Goal: Task Accomplishment & Management: Use online tool/utility

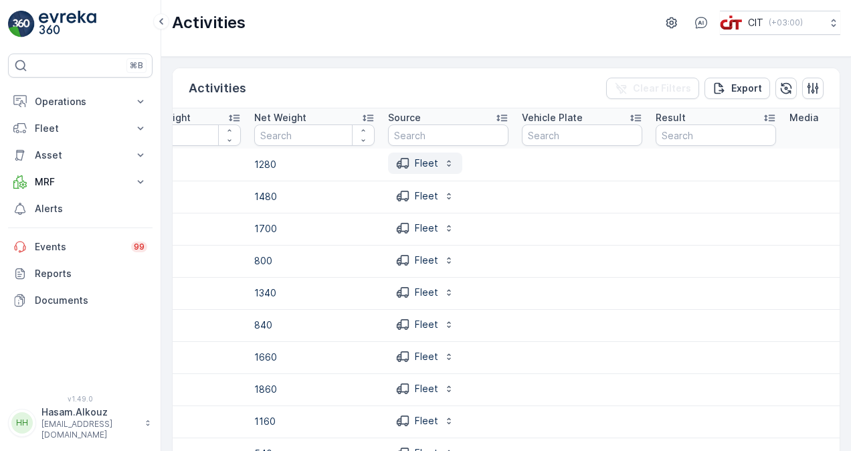
click at [446, 165] on icon "button" at bounding box center [449, 163] width 11 height 11
click at [486, 157] on div "Fleet" at bounding box center [448, 164] width 120 height 23
click at [468, 90] on div "Activities Clear Filters Export" at bounding box center [506, 88] width 667 height 40
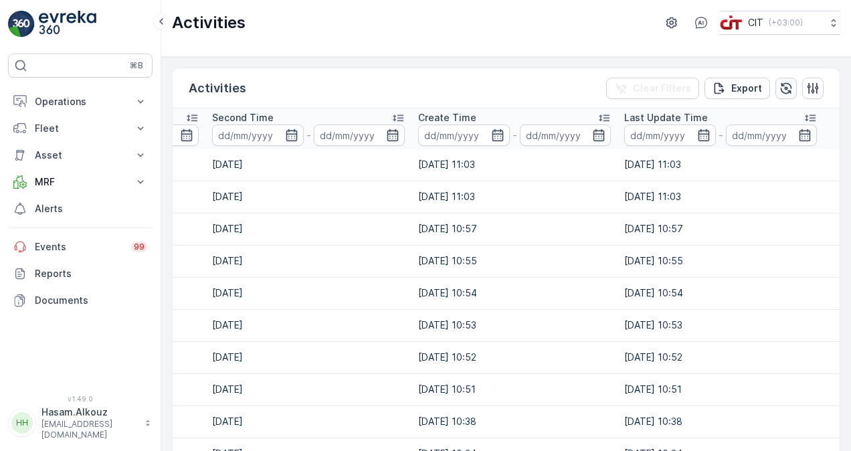
click at [783, 82] on icon "button" at bounding box center [786, 87] width 11 height 11
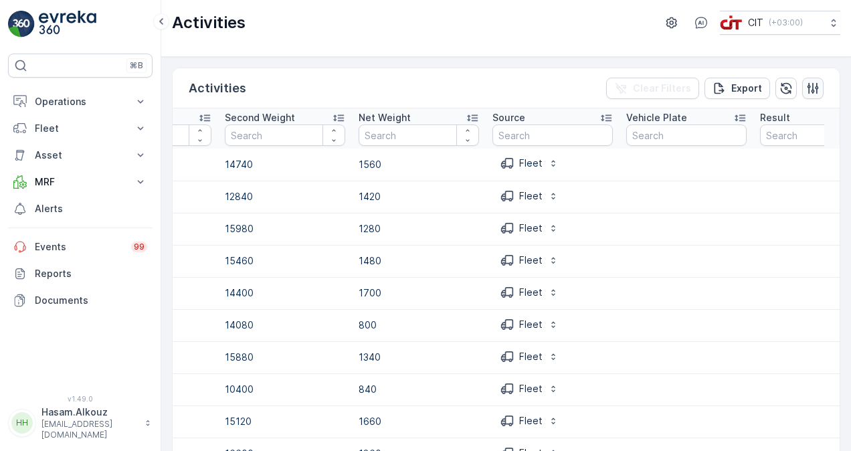
click at [810, 86] on icon "button" at bounding box center [812, 88] width 13 height 13
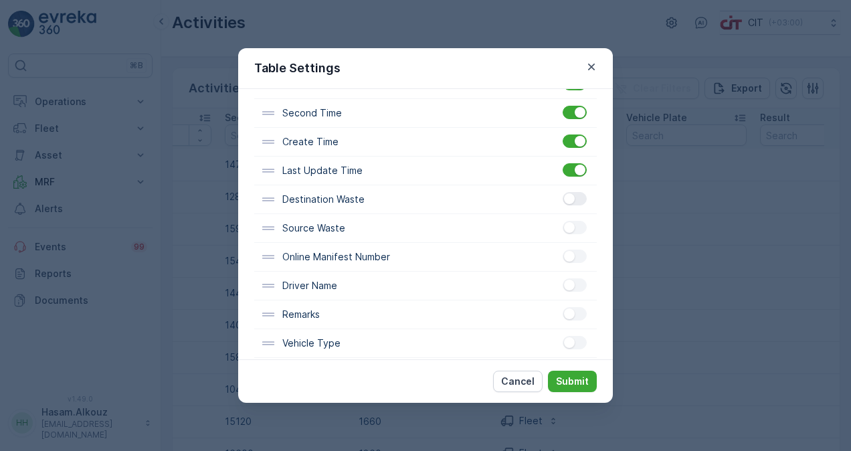
click at [578, 196] on div at bounding box center [575, 198] width 24 height 13
click at [563, 192] on input "checkbox" at bounding box center [563, 192] width 0 height 0
click at [576, 221] on div at bounding box center [575, 227] width 24 height 13
click at [563, 221] on input "checkbox" at bounding box center [563, 221] width 0 height 0
click at [578, 250] on div at bounding box center [575, 256] width 24 height 13
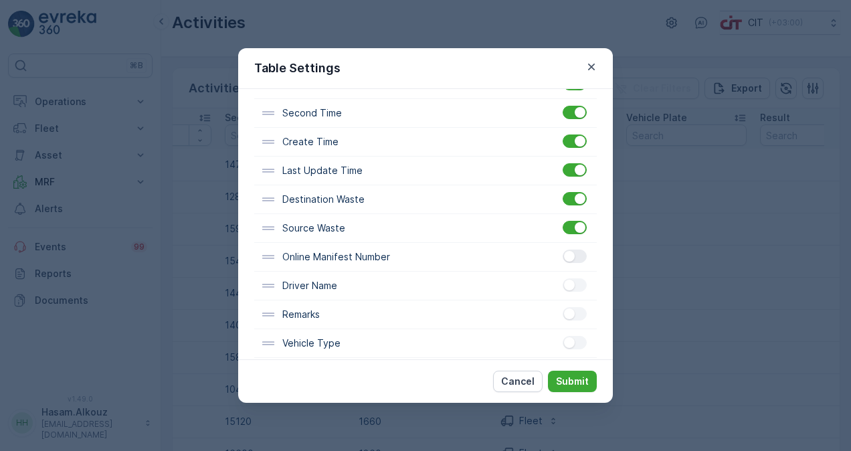
click at [563, 250] on input "checkbox" at bounding box center [563, 250] width 0 height 0
click at [574, 280] on div at bounding box center [575, 284] width 24 height 13
click at [563, 278] on input "checkbox" at bounding box center [563, 278] width 0 height 0
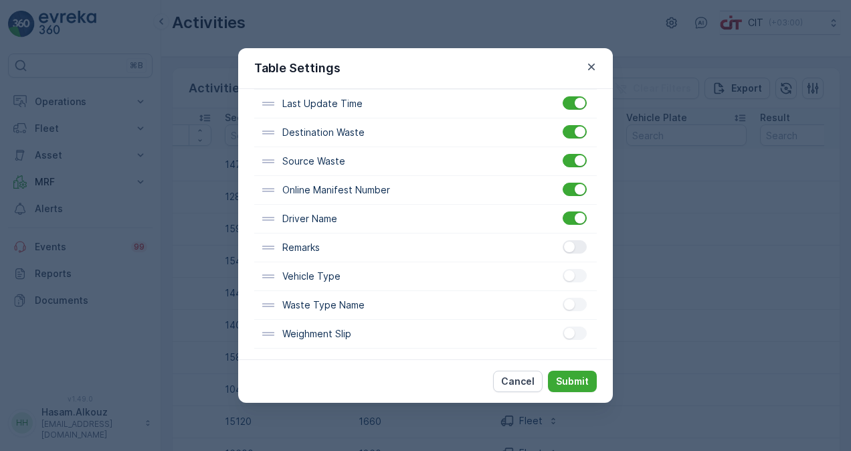
click at [573, 245] on div at bounding box center [575, 246] width 24 height 13
click at [563, 240] on input "checkbox" at bounding box center [563, 240] width 0 height 0
click at [576, 273] on div at bounding box center [575, 275] width 24 height 13
click at [563, 269] on input "checkbox" at bounding box center [563, 269] width 0 height 0
click at [578, 301] on div at bounding box center [575, 304] width 24 height 13
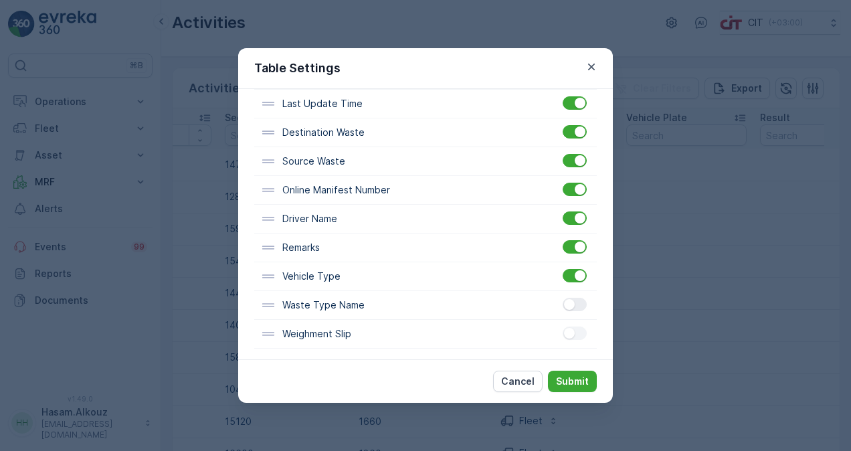
click at [563, 298] on input "checkbox" at bounding box center [563, 298] width 0 height 0
click at [576, 327] on div at bounding box center [575, 333] width 24 height 13
click at [563, 327] on input "checkbox" at bounding box center [563, 327] width 0 height 0
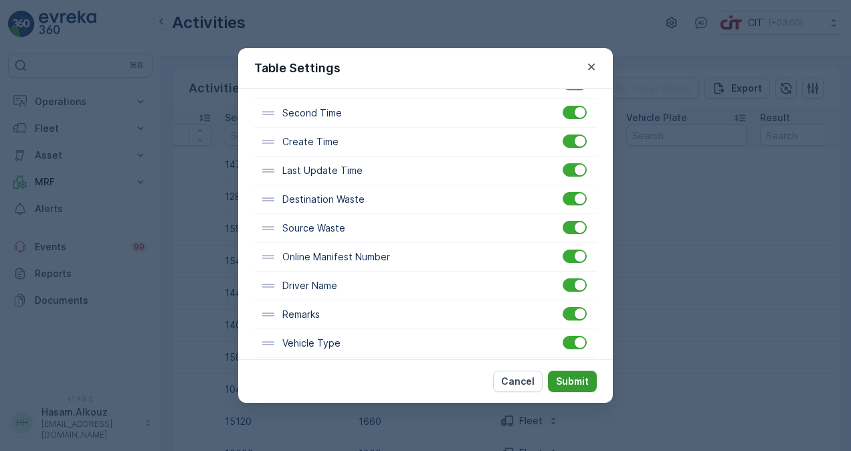
click at [568, 377] on p "Submit" at bounding box center [572, 381] width 33 height 13
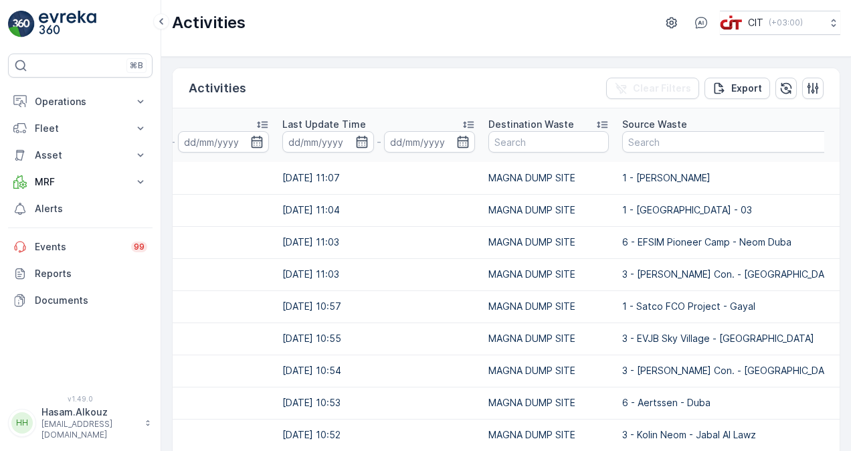
click at [594, 124] on div "Destination Waste" at bounding box center [549, 124] width 120 height 13
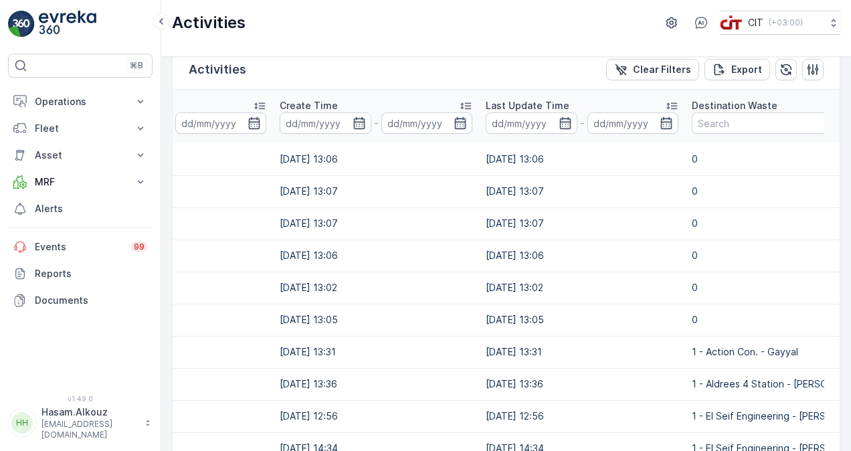
scroll to position [67, 0]
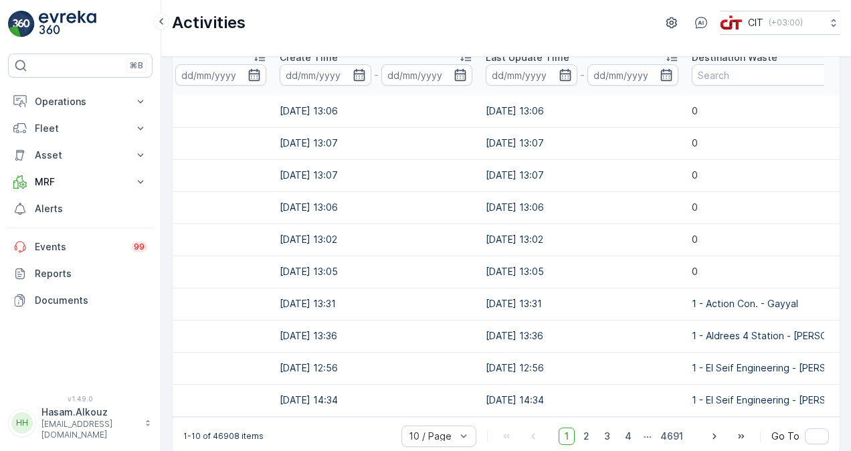
drag, startPoint x: 605, startPoint y: 422, endPoint x: 665, endPoint y: 415, distance: 60.0
click at [665, 415] on div "Activities Clear Filters Export Transaction ID Trace ID Contamination Select Fi…" at bounding box center [506, 228] width 669 height 455
click at [644, 390] on td "30.06.2025 14:34" at bounding box center [582, 400] width 206 height 32
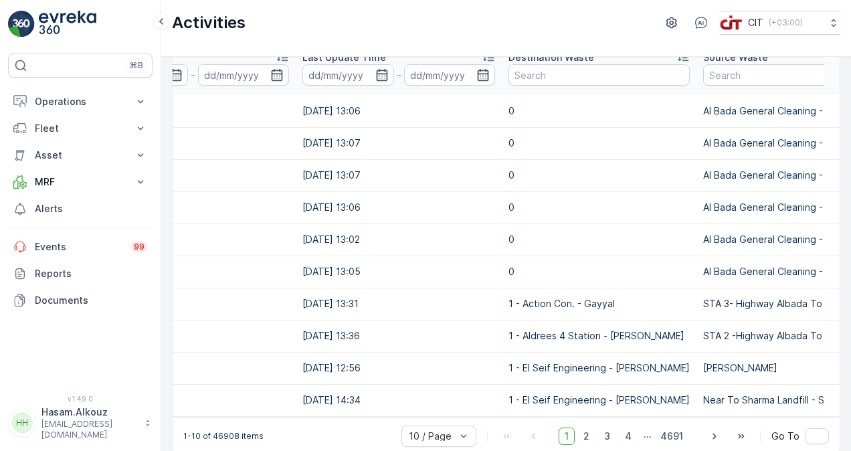
scroll to position [0, 0]
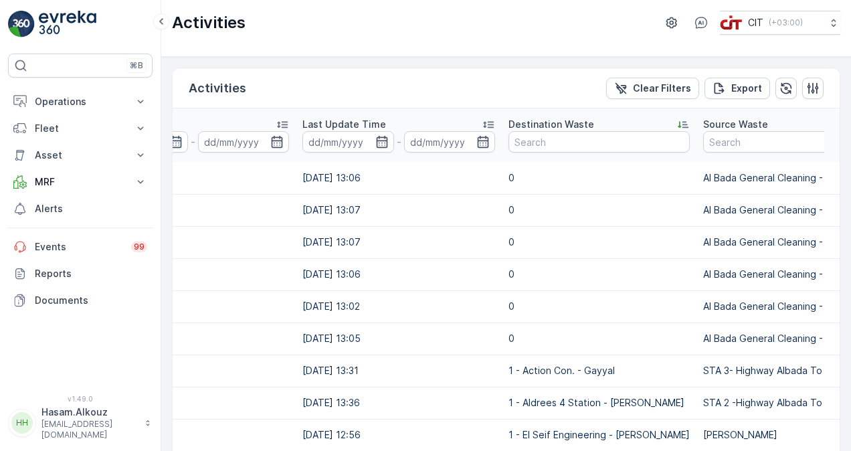
click at [677, 123] on icon at bounding box center [683, 124] width 13 height 13
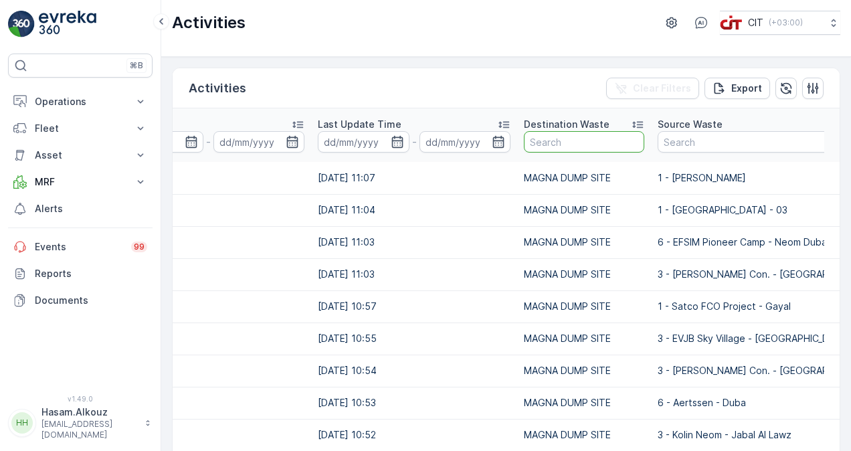
click at [570, 138] on input "text" at bounding box center [584, 141] width 120 height 21
type input "sha"
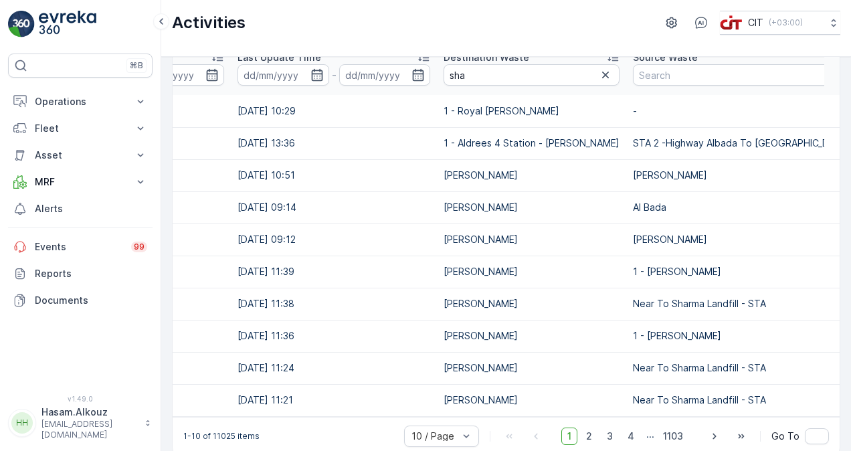
scroll to position [0, 1926]
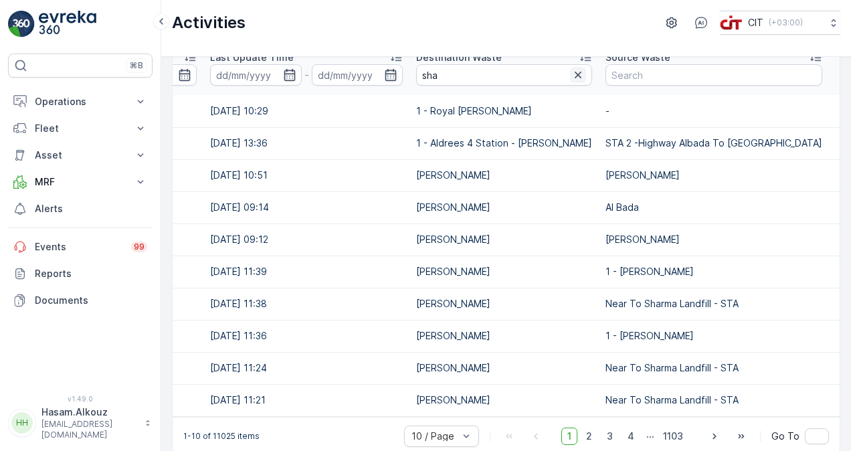
click at [572, 76] on icon "button" at bounding box center [578, 74] width 13 height 13
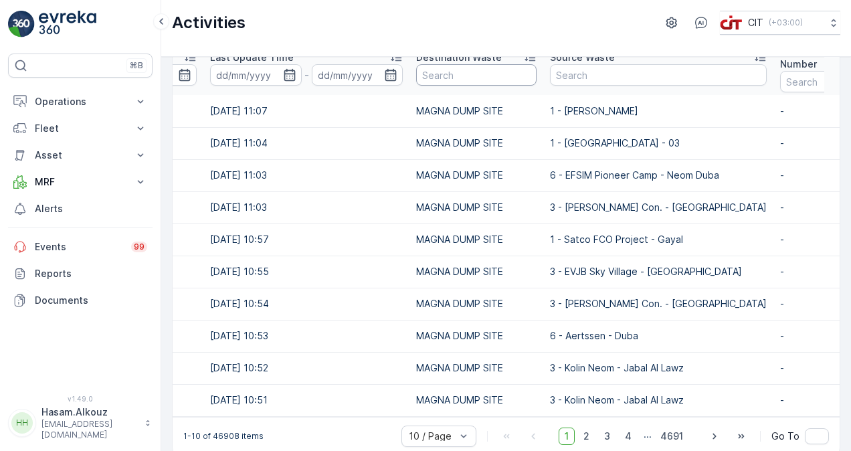
click at [464, 77] on input "text" at bounding box center [476, 74] width 120 height 21
type input "A"
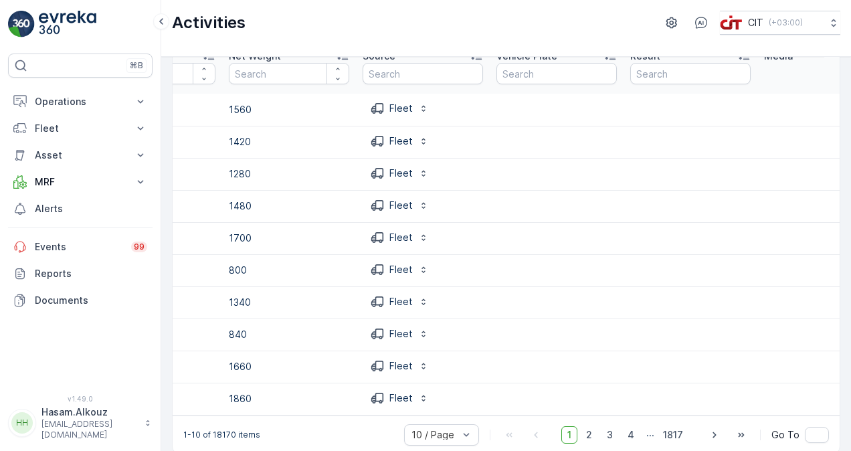
scroll to position [87, 0]
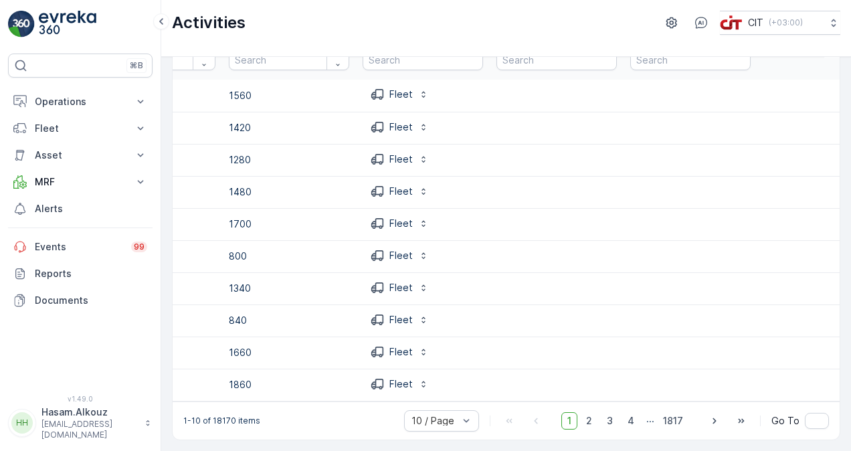
click at [416, 392] on td "Fleet" at bounding box center [423, 385] width 134 height 32
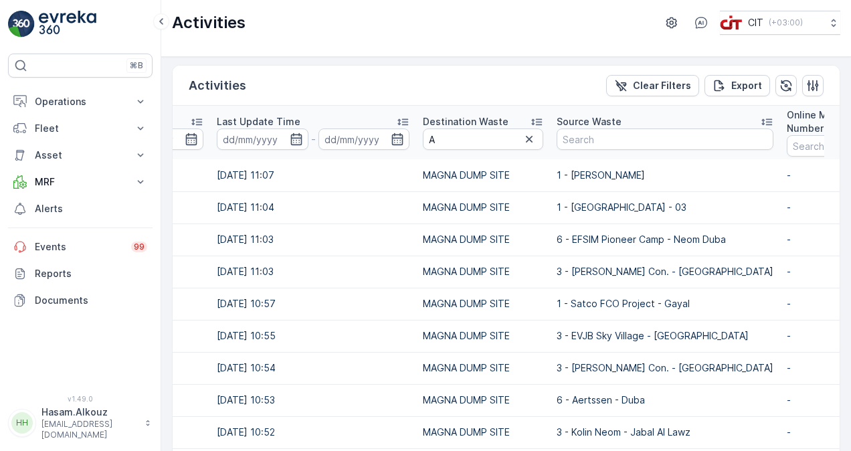
scroll to position [0, 0]
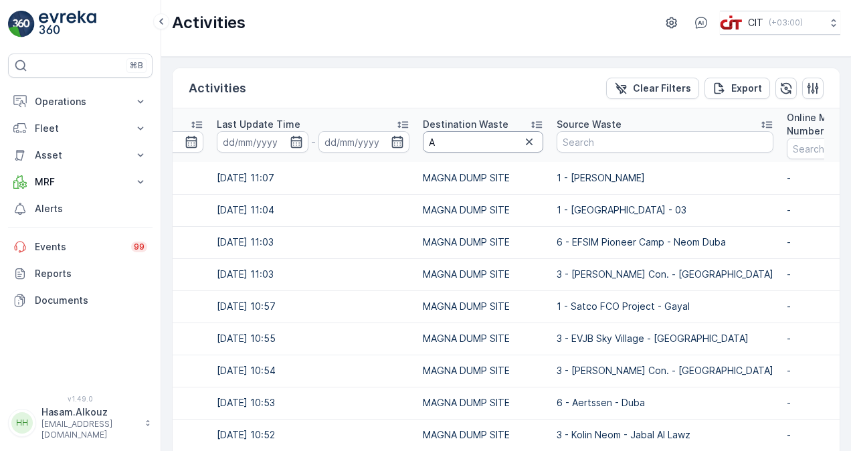
click at [456, 138] on input "A" at bounding box center [483, 141] width 120 height 21
type input "AL"
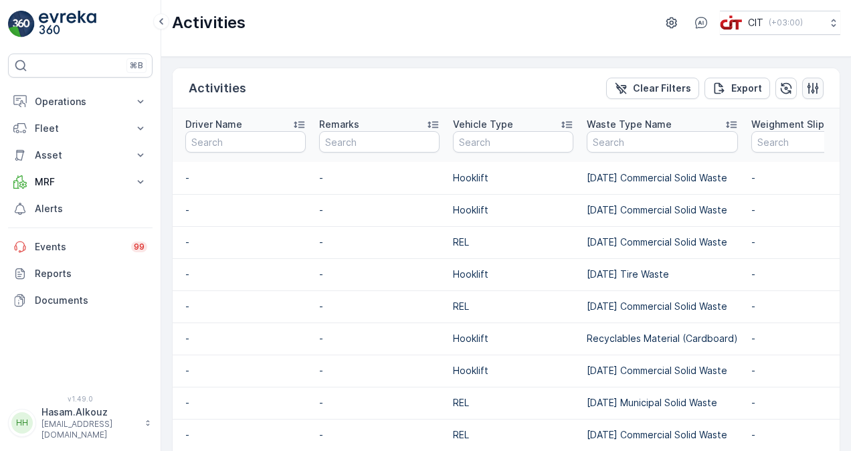
click at [814, 88] on icon "button" at bounding box center [813, 87] width 11 height 11
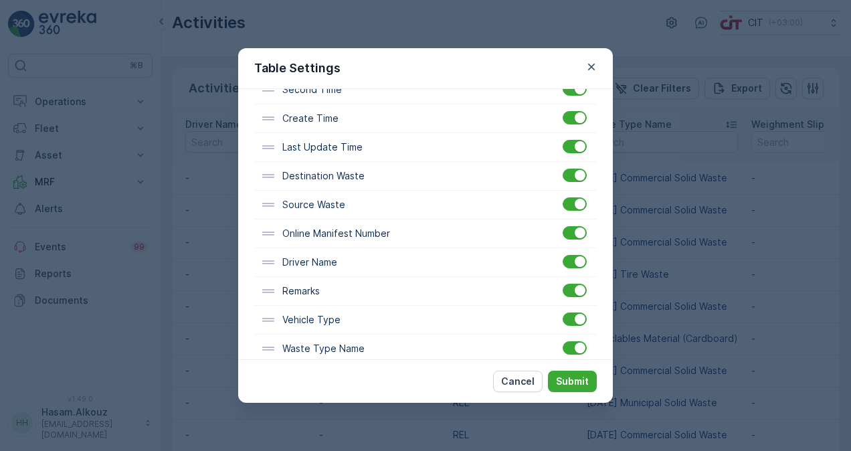
scroll to position [481, 0]
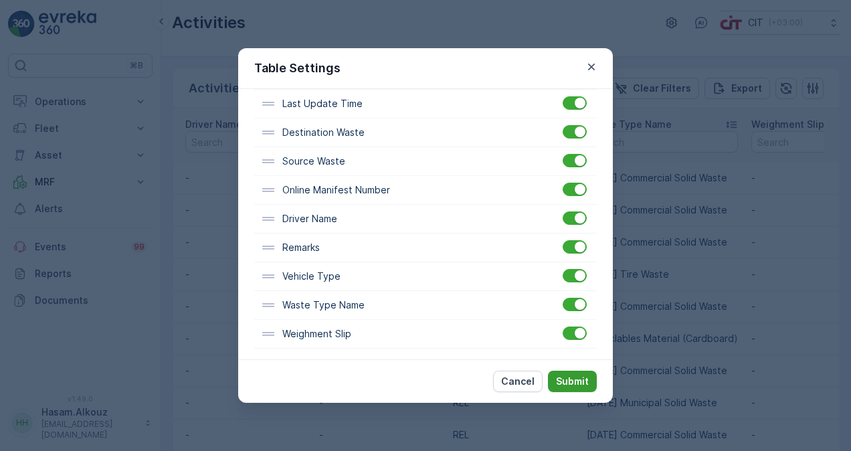
click at [579, 381] on p "Submit" at bounding box center [572, 381] width 33 height 13
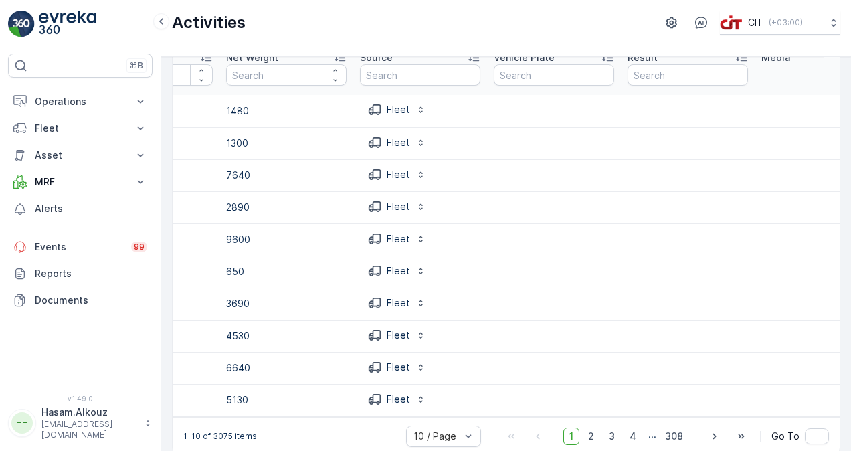
scroll to position [0, 629]
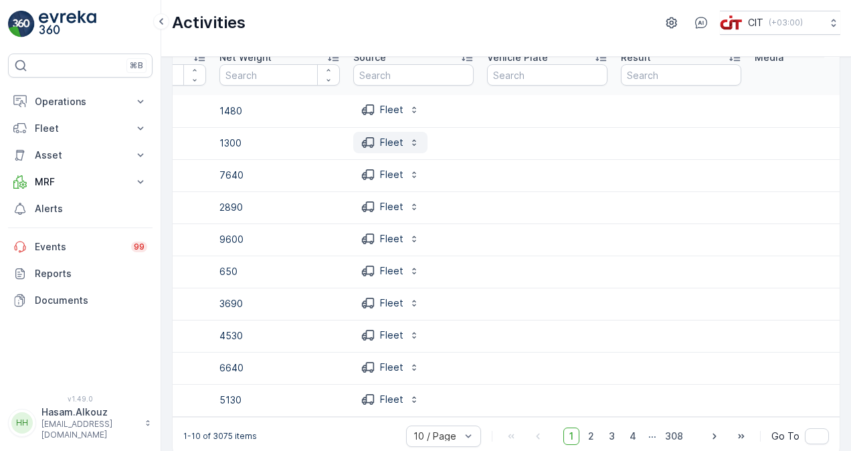
click at [414, 140] on icon "button" at bounding box center [414, 142] width 11 height 11
click at [482, 284] on td at bounding box center [548, 272] width 134 height 32
click at [409, 145] on icon "button" at bounding box center [414, 142] width 11 height 11
click at [446, 143] on div "Fleet" at bounding box center [413, 143] width 120 height 23
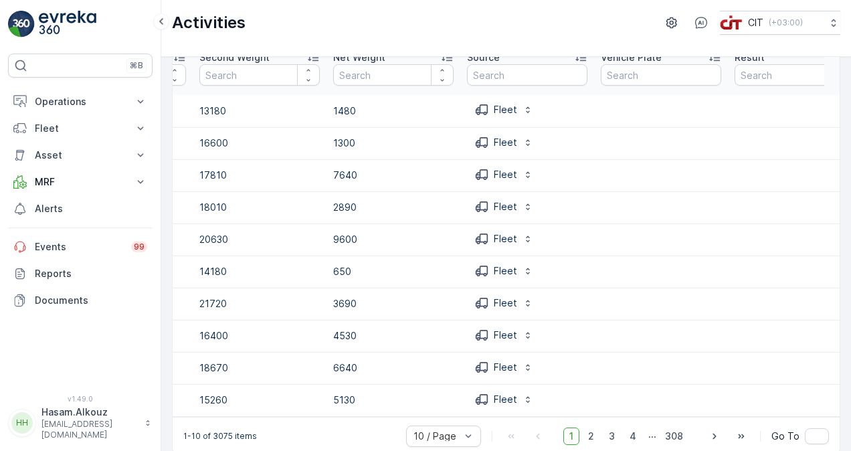
scroll to position [0, 475]
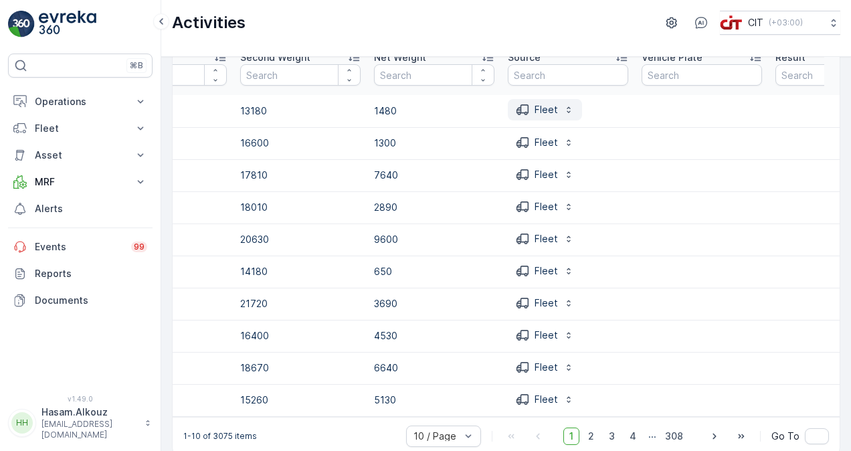
click at [568, 109] on icon "button" at bounding box center [569, 109] width 11 height 11
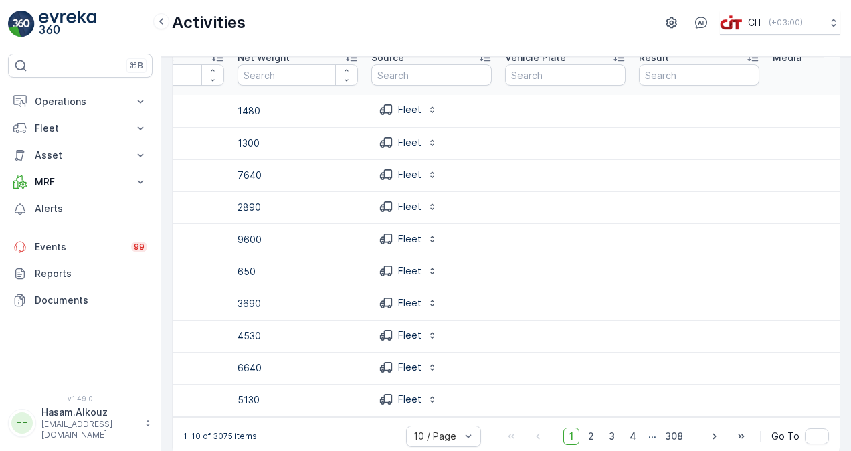
scroll to position [0, 564]
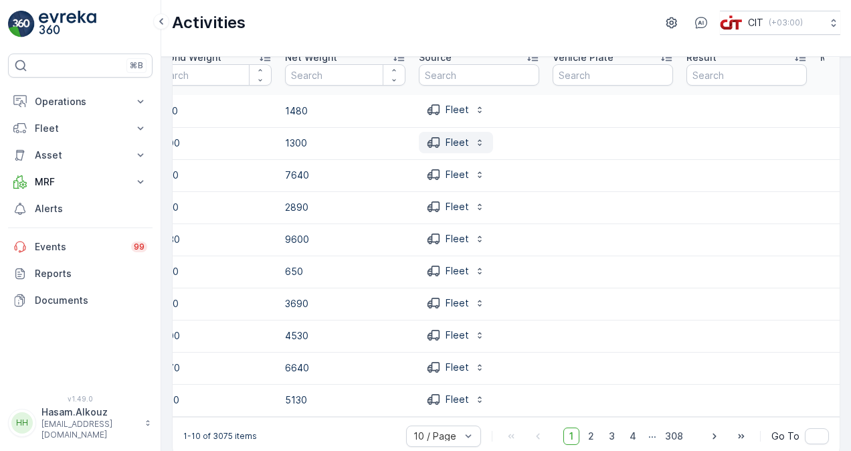
click at [476, 141] on icon "button" at bounding box center [480, 142] width 11 height 11
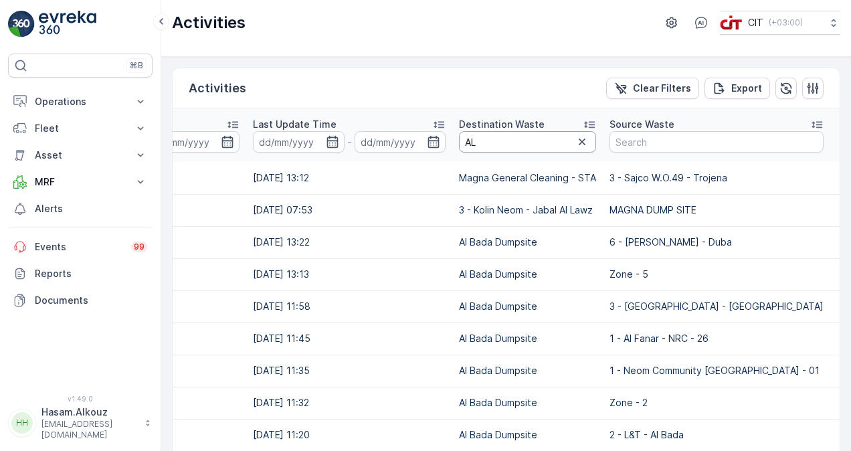
scroll to position [67, 0]
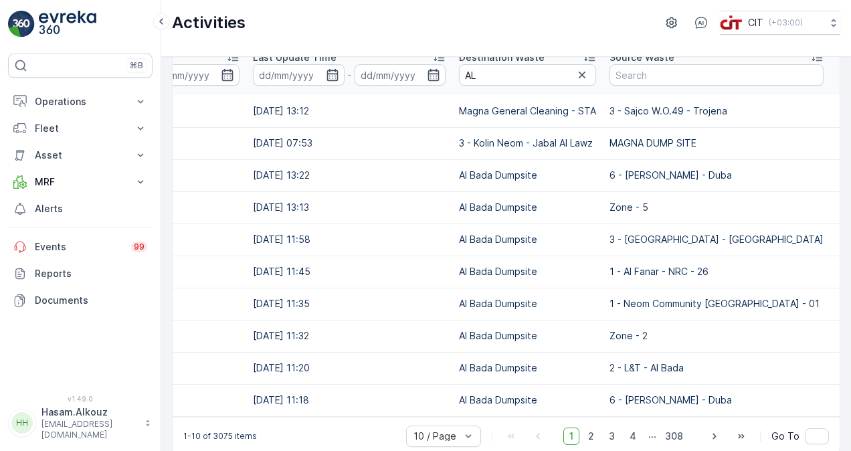
drag, startPoint x: 564, startPoint y: 332, endPoint x: 570, endPoint y: 355, distance: 23.5
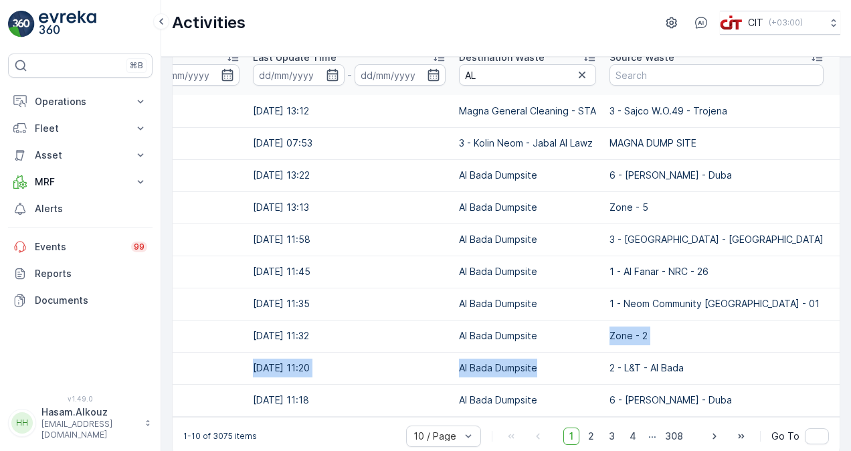
drag, startPoint x: 570, startPoint y: 355, endPoint x: 543, endPoint y: 325, distance: 39.8
click at [543, 325] on td "Al Bada Dumpsite" at bounding box center [527, 336] width 151 height 32
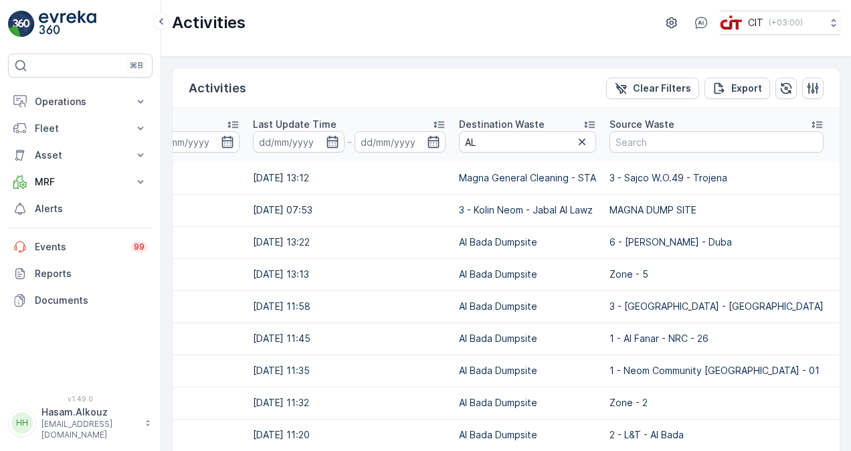
click at [391, 89] on div "Activities Clear Filters Export" at bounding box center [506, 88] width 667 height 40
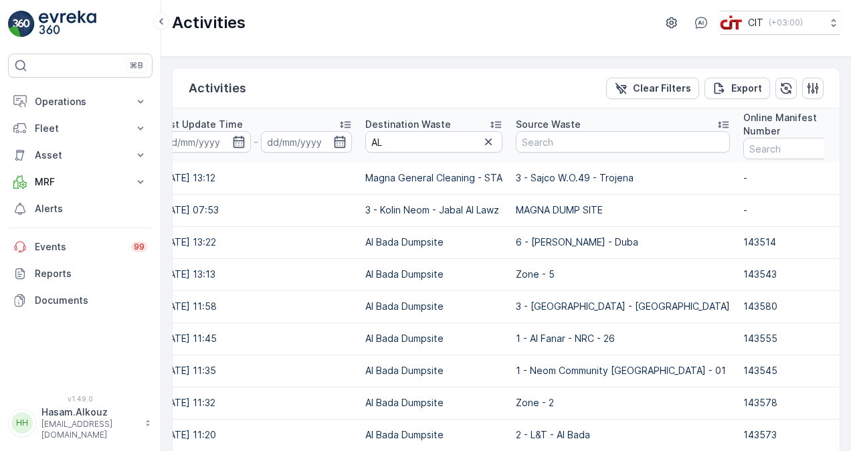
click at [458, 162] on td "Magna General Cleaning - STA" at bounding box center [434, 178] width 151 height 32
drag, startPoint x: 586, startPoint y: 398, endPoint x: 540, endPoint y: 395, distance: 46.3
click at [540, 395] on td "Zone - 2" at bounding box center [623, 403] width 228 height 32
click at [463, 90] on div "Activities Clear Filters Export" at bounding box center [506, 88] width 667 height 40
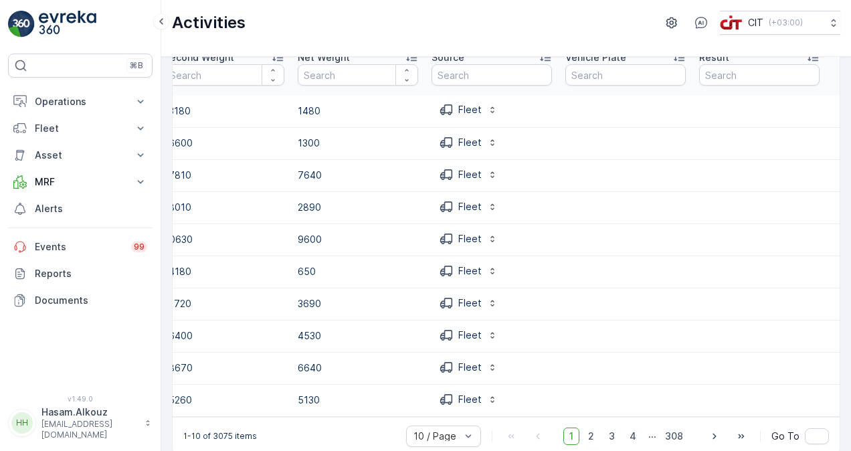
scroll to position [0, 523]
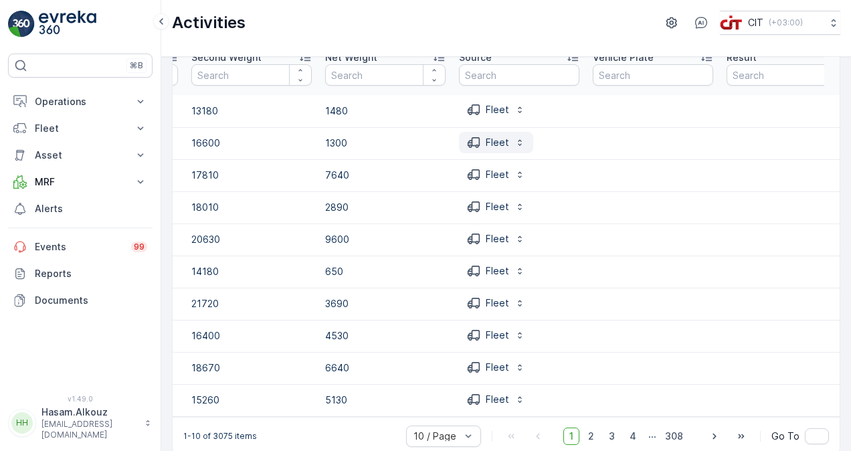
click at [515, 149] on button "Fleet" at bounding box center [496, 142] width 74 height 21
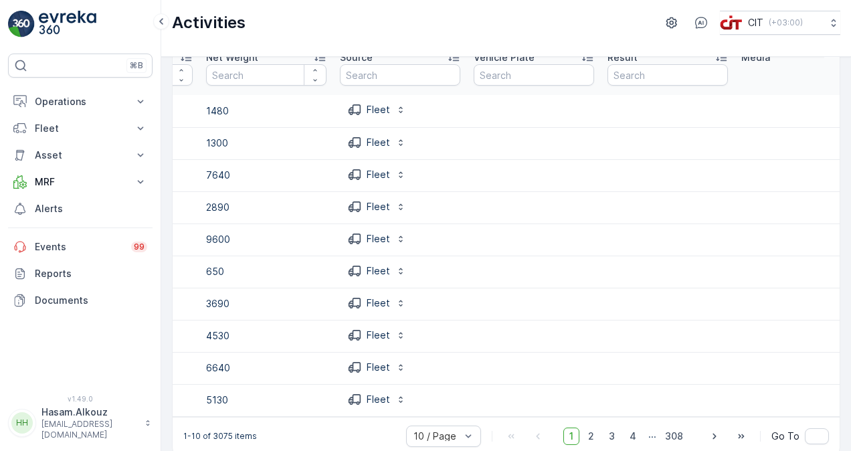
scroll to position [0, 640]
click at [402, 112] on icon "button" at bounding box center [403, 109] width 11 height 11
click at [432, 93] on th "Source" at bounding box center [403, 68] width 134 height 54
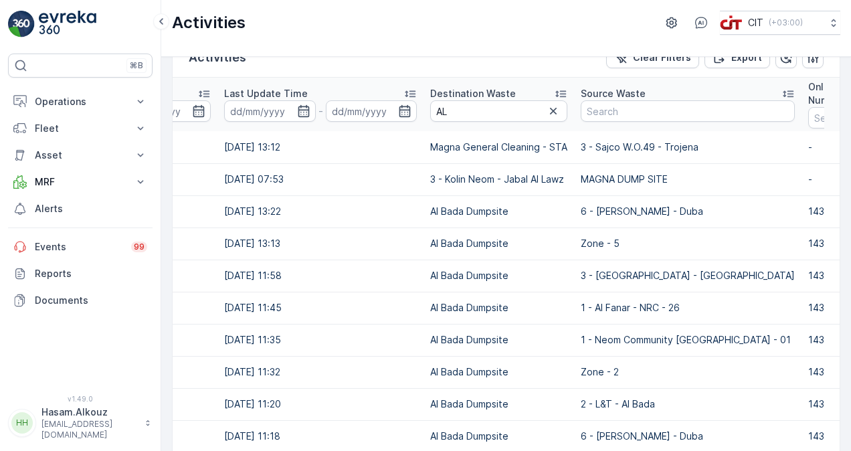
scroll to position [0, 0]
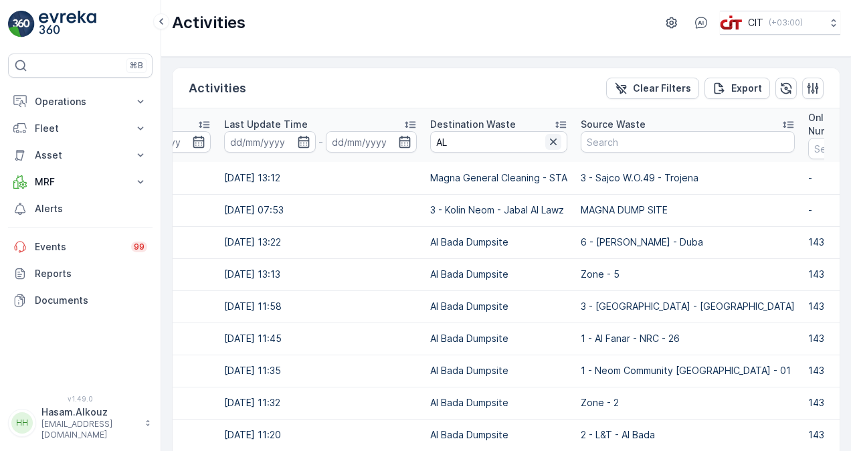
click at [547, 134] on button "button" at bounding box center [553, 142] width 16 height 16
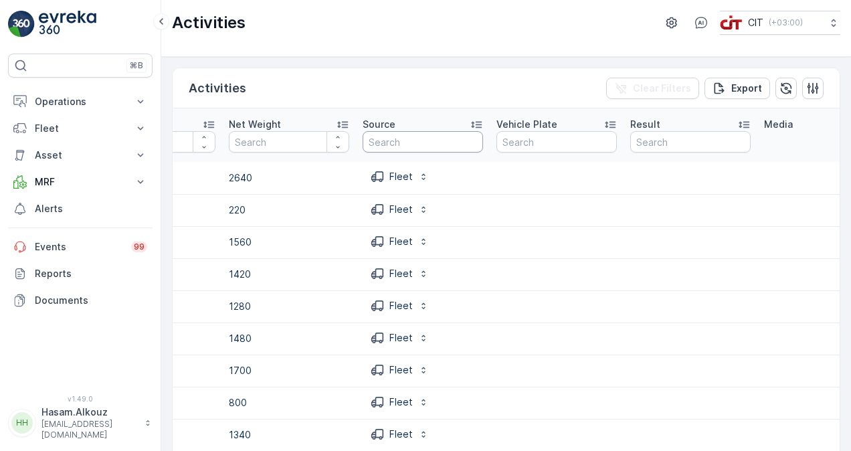
click at [472, 139] on input "text" at bounding box center [423, 141] width 120 height 21
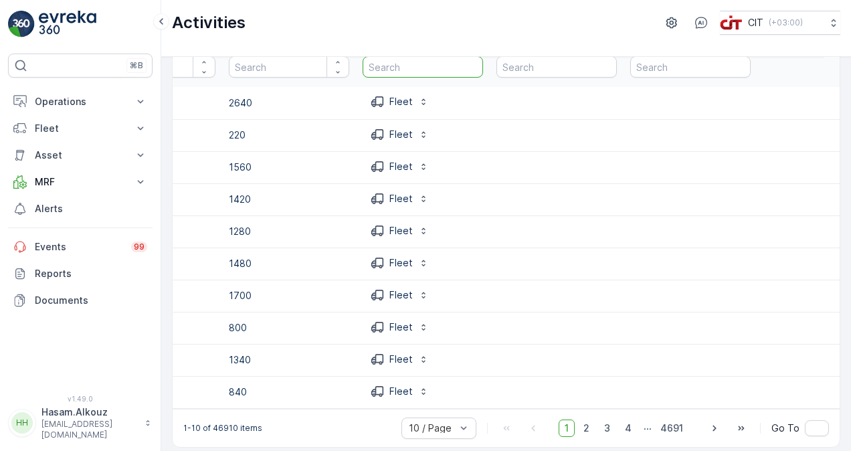
scroll to position [87, 0]
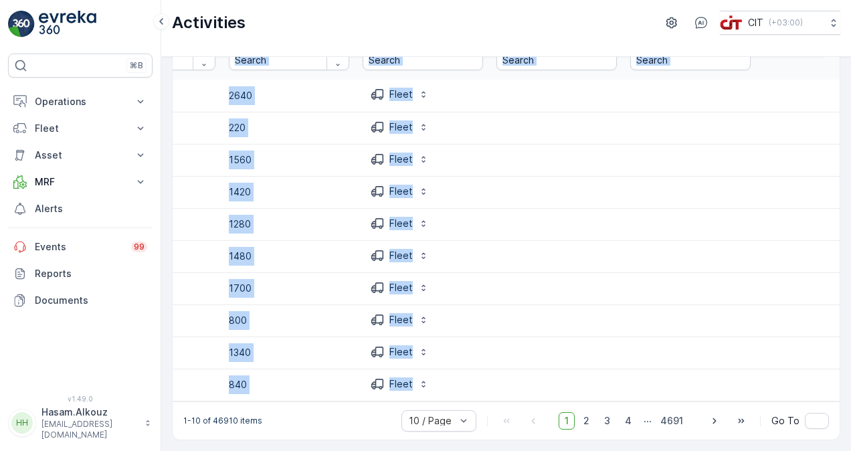
drag, startPoint x: 399, startPoint y: 394, endPoint x: 528, endPoint y: 401, distance: 129.3
click at [528, 401] on div "Transaction ID Trace ID Contamination Select First Weight Second Weight Net Wei…" at bounding box center [506, 213] width 667 height 375
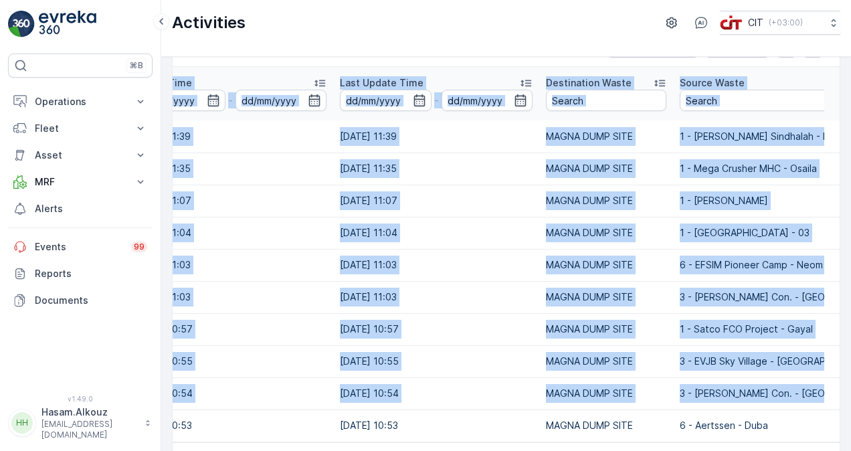
scroll to position [0, 0]
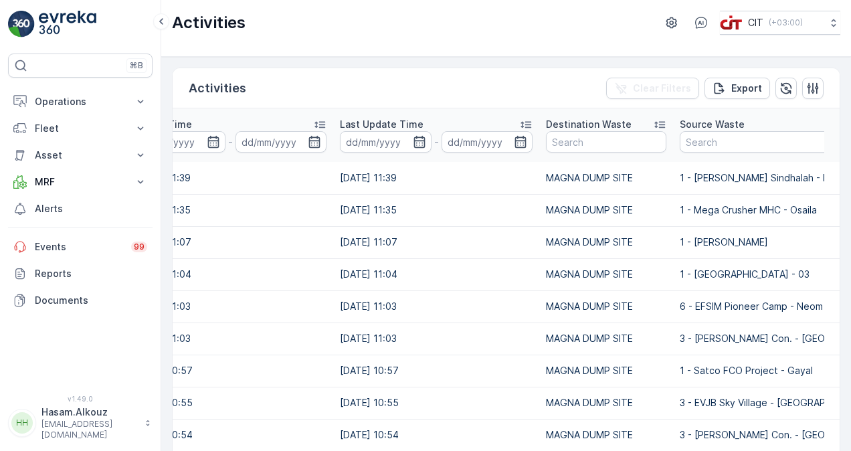
click at [541, 86] on div "Activities Clear Filters Export" at bounding box center [506, 88] width 667 height 40
click at [592, 142] on input "text" at bounding box center [606, 141] width 120 height 21
click at [563, 90] on div "Activities Clear Filters Export" at bounding box center [506, 88] width 667 height 40
